Goal: Task Accomplishment & Management: Complete application form

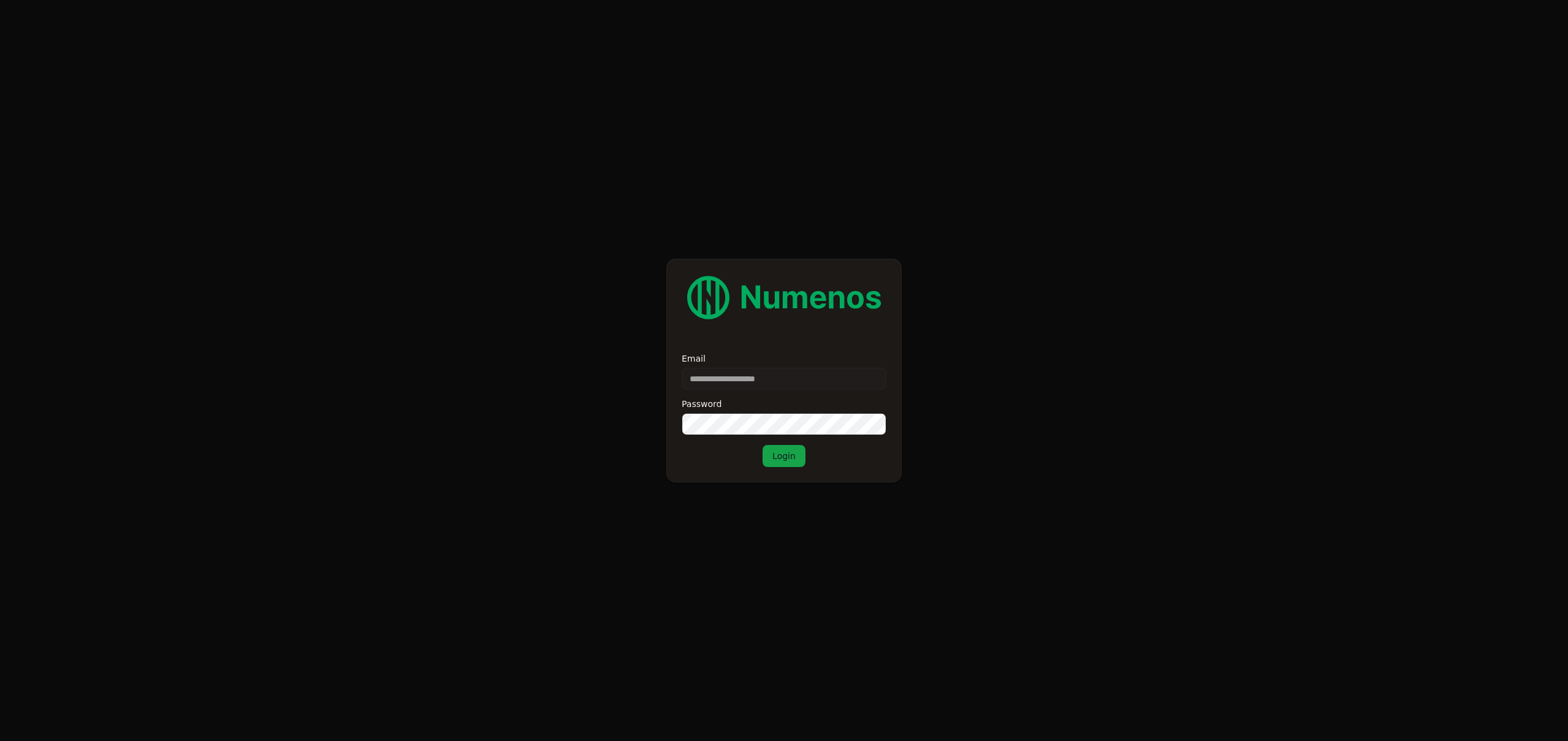
click at [738, 377] on input "Email" at bounding box center [784, 379] width 204 height 22
drag, startPoint x: 738, startPoint y: 377, endPoint x: 763, endPoint y: 411, distance: 42.2
click at [738, 377] on input "Email" at bounding box center [784, 379] width 204 height 22
click at [763, 411] on div "Password" at bounding box center [784, 417] width 204 height 35
click at [760, 379] on input "Email" at bounding box center [784, 379] width 204 height 22
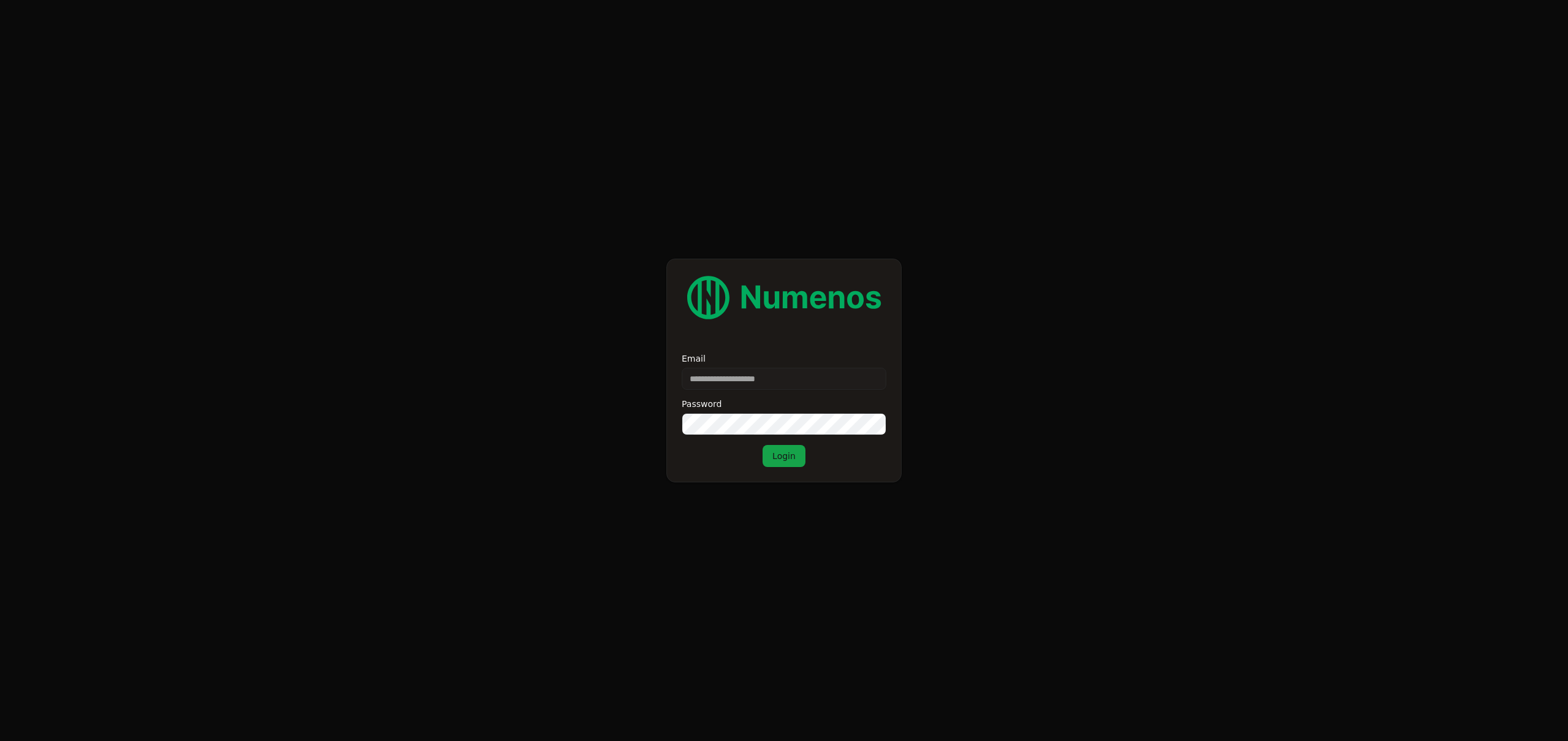
click at [760, 379] on input "Email" at bounding box center [784, 379] width 204 height 22
click at [760, 381] on input "Email" at bounding box center [784, 379] width 204 height 22
click at [761, 366] on div "Email" at bounding box center [784, 371] width 204 height 35
drag, startPoint x: 761, startPoint y: 366, endPoint x: 765, endPoint y: 375, distance: 9.8
click at [761, 366] on div "Email" at bounding box center [784, 371] width 204 height 35
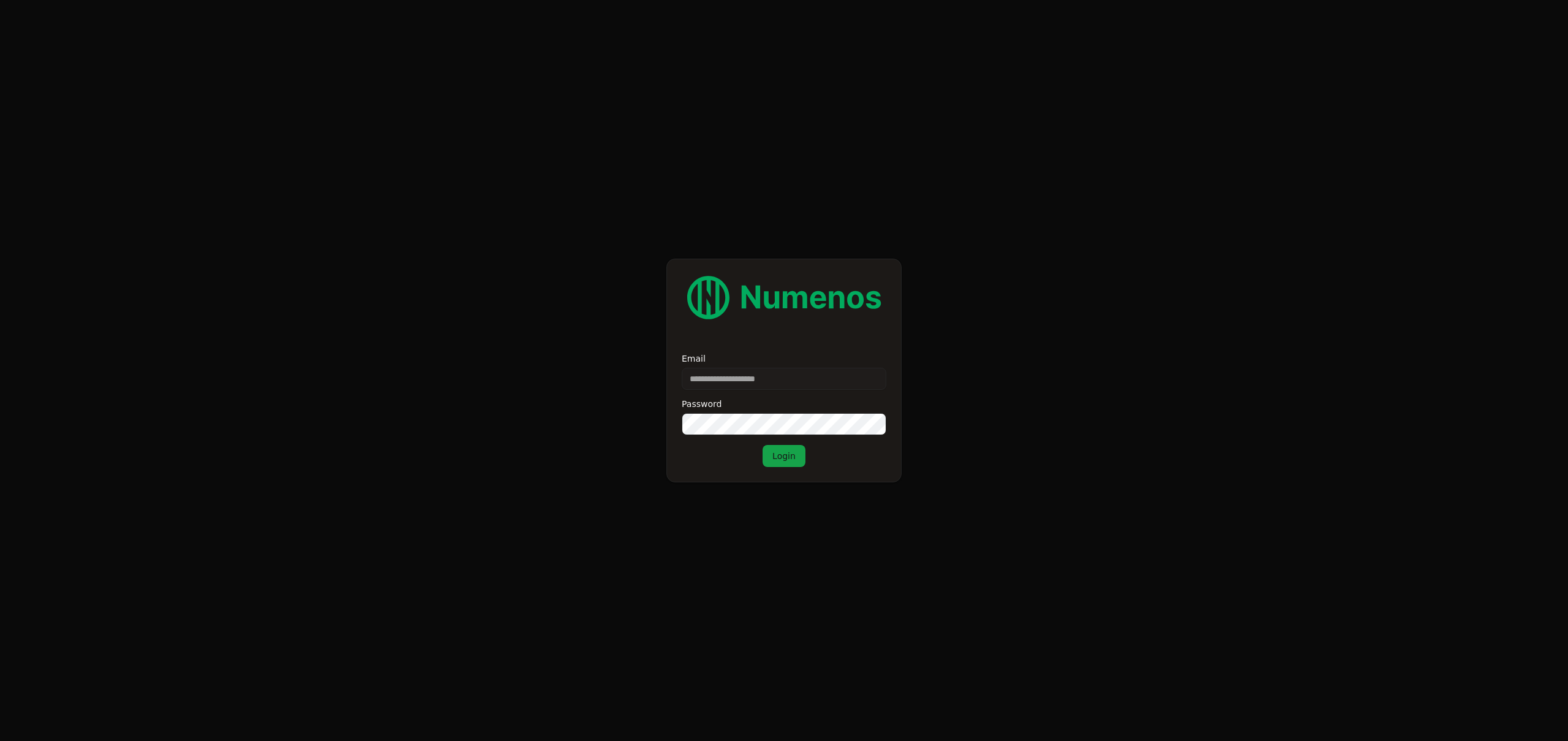
click at [765, 375] on input "Email" at bounding box center [784, 379] width 204 height 22
